Goal: Complete application form: Complete application form

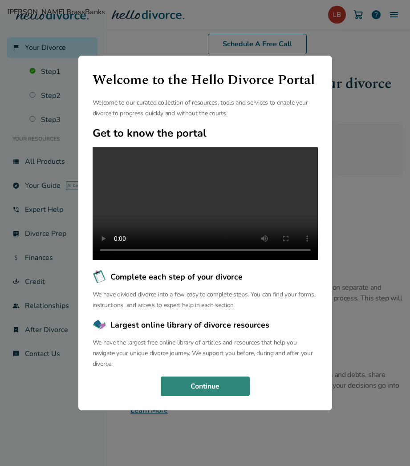
click at [224, 396] on button "Continue" at bounding box center [205, 387] width 89 height 20
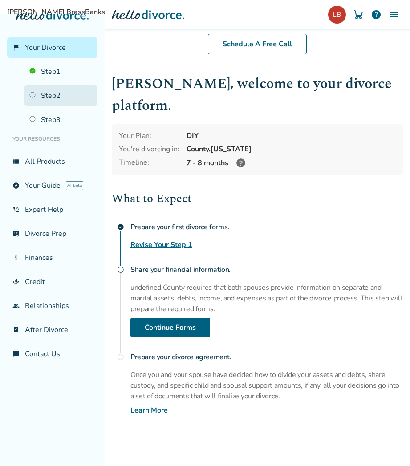
click at [57, 94] on link "Step 2" at bounding box center [60, 95] width 73 height 20
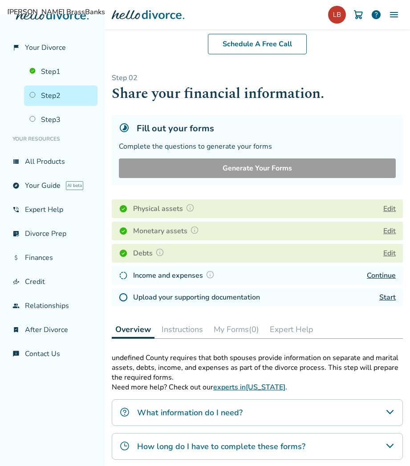
click at [381, 277] on link "Continue" at bounding box center [381, 276] width 29 height 10
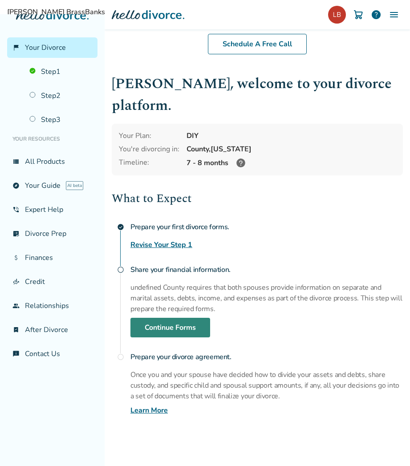
click at [173, 318] on link "Continue Forms" at bounding box center [170, 328] width 80 height 20
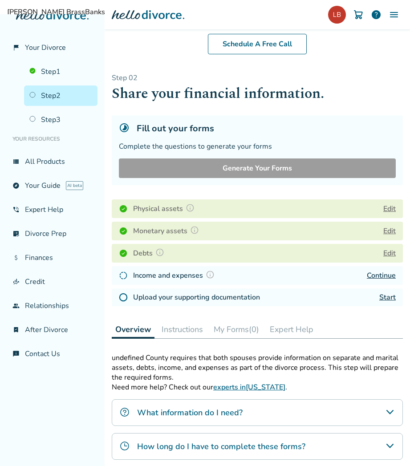
click at [376, 276] on link "Continue" at bounding box center [381, 276] width 29 height 10
